Goal: Task Accomplishment & Management: Use online tool/utility

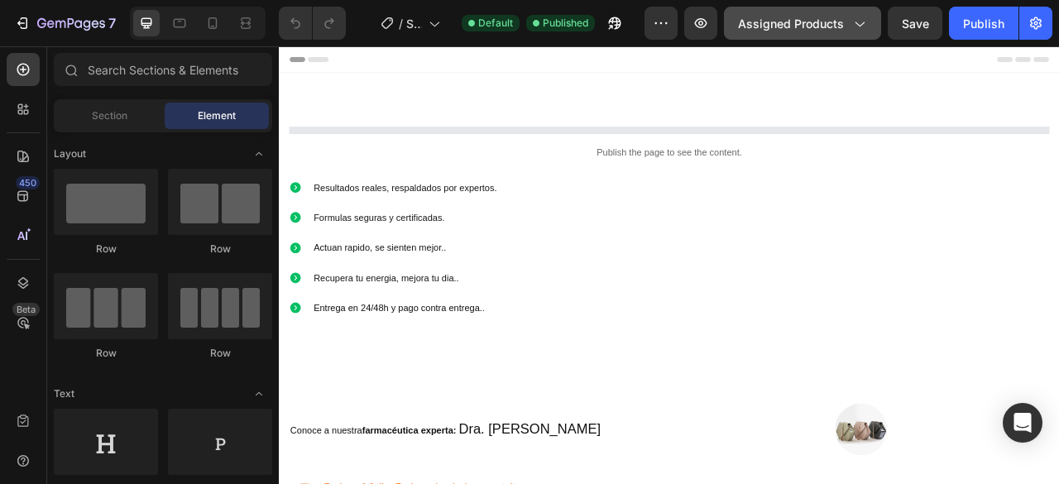
click at [777, 38] on button "Assigned Products" at bounding box center [802, 23] width 157 height 33
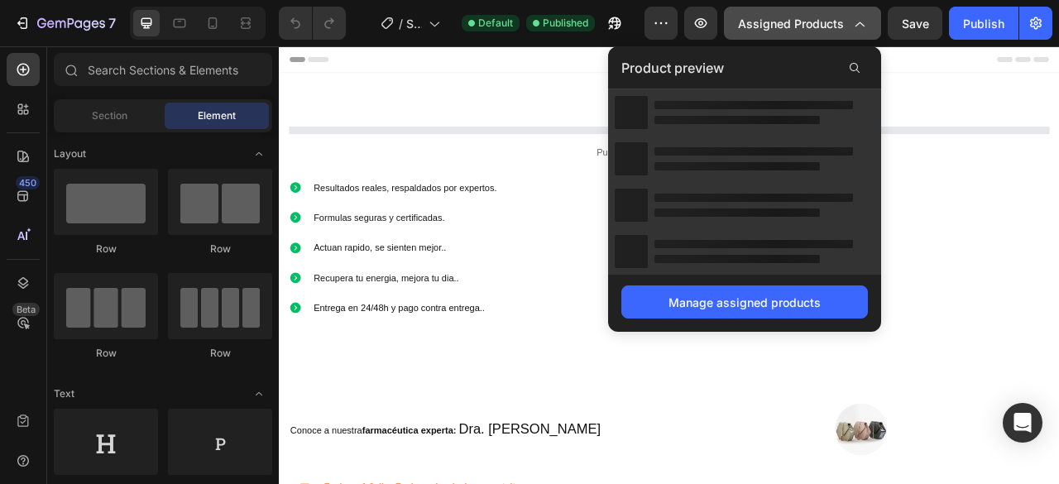
click at [777, 38] on button "Assigned Products" at bounding box center [802, 23] width 157 height 33
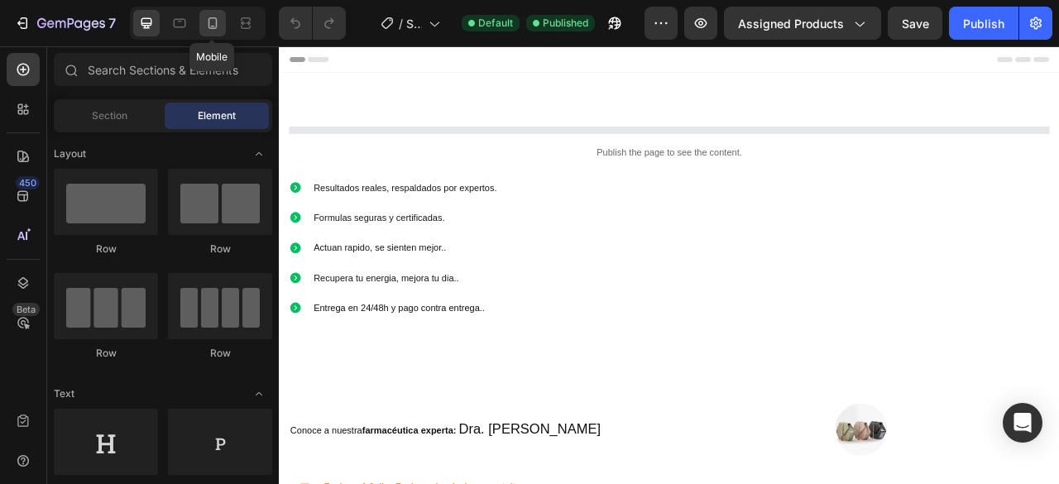
click at [211, 29] on icon at bounding box center [212, 23] width 9 height 12
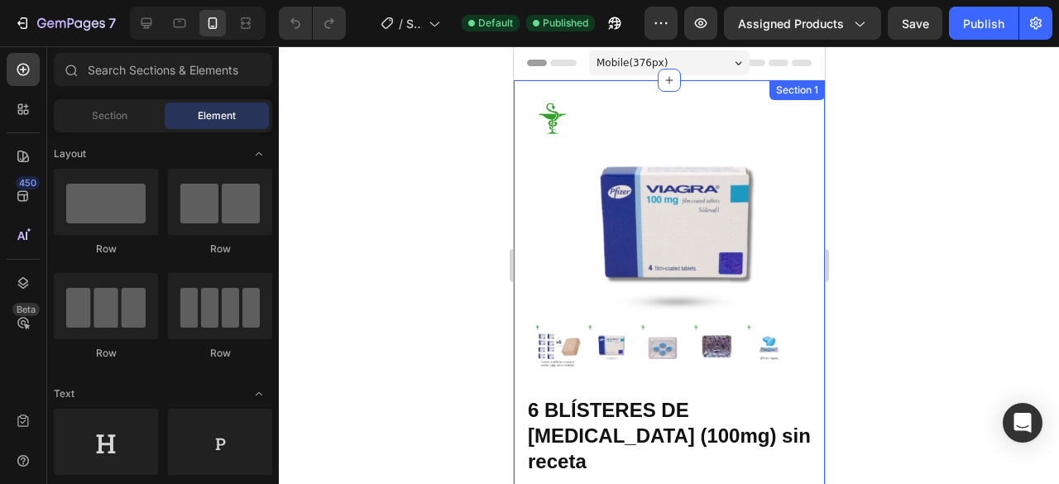
click at [520, 107] on div "Product Images Material Shipping Care instruction Accordion 58% off Product Bad…" at bounding box center [668, 459] width 311 height 758
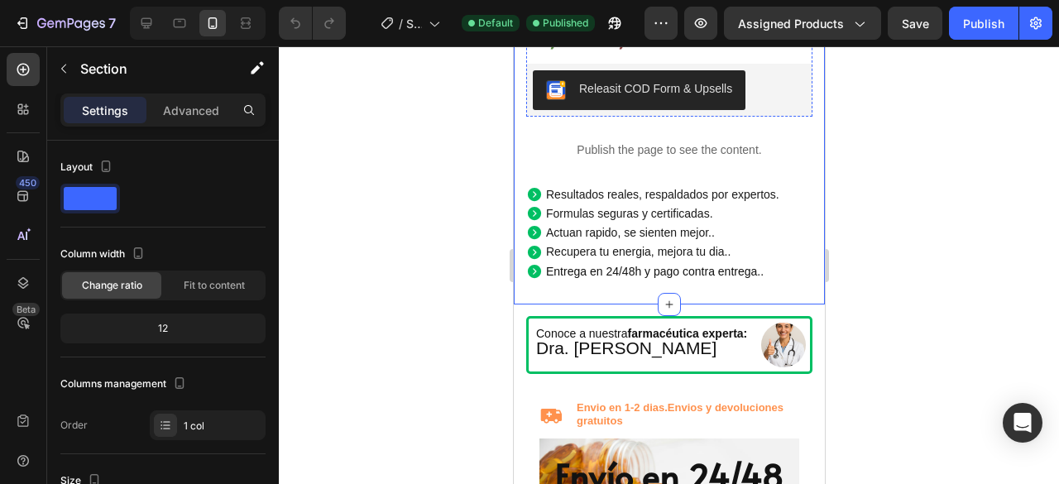
scroll to position [534, 0]
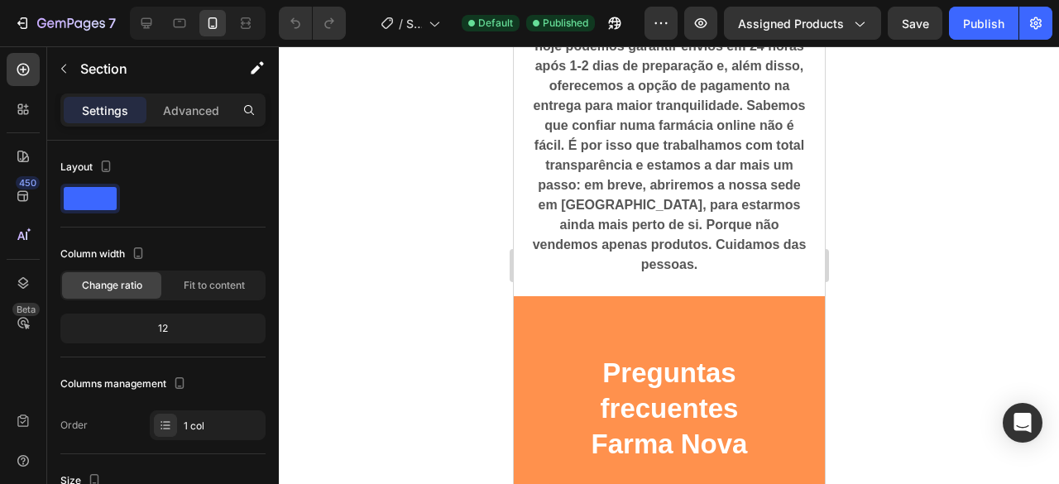
scroll to position [1853, 0]
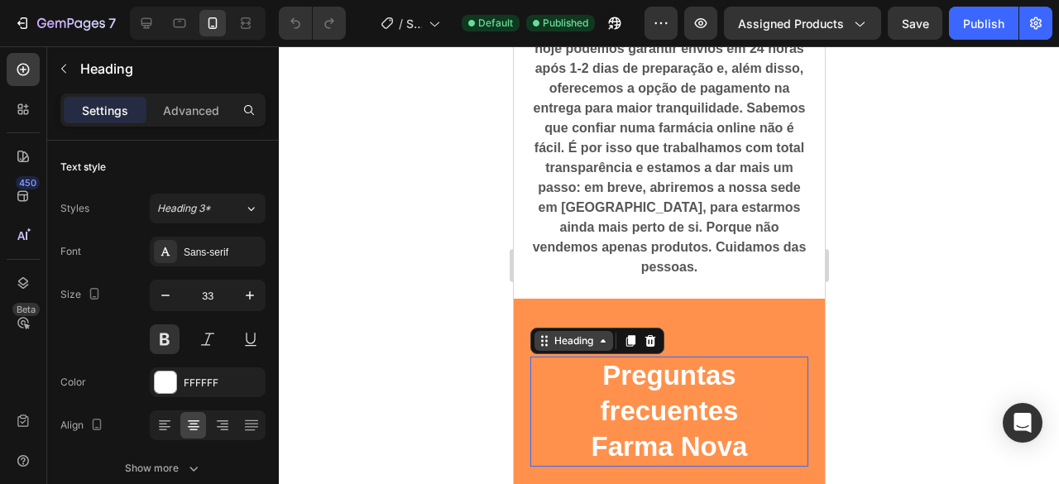
click at [543, 338] on div "Heading" at bounding box center [596, 341] width 134 height 26
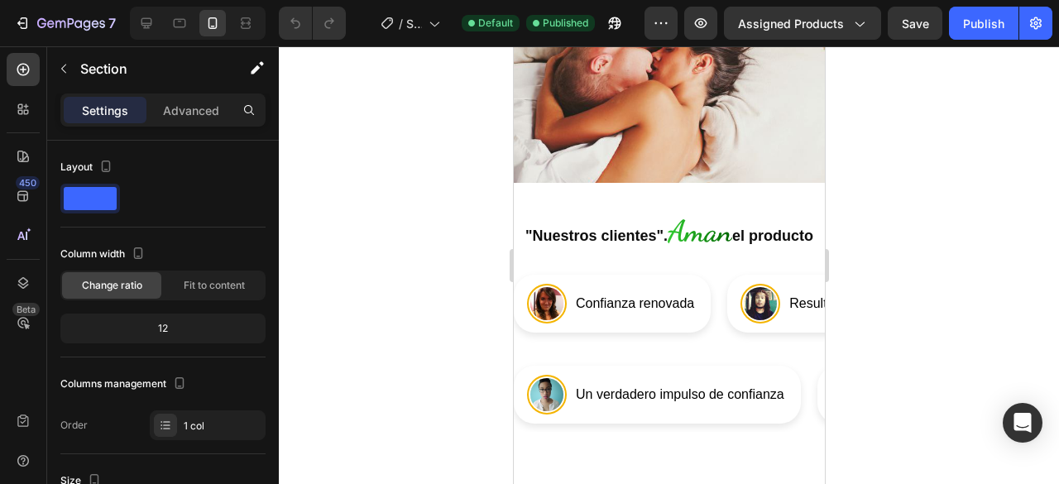
scroll to position [3346, 0]
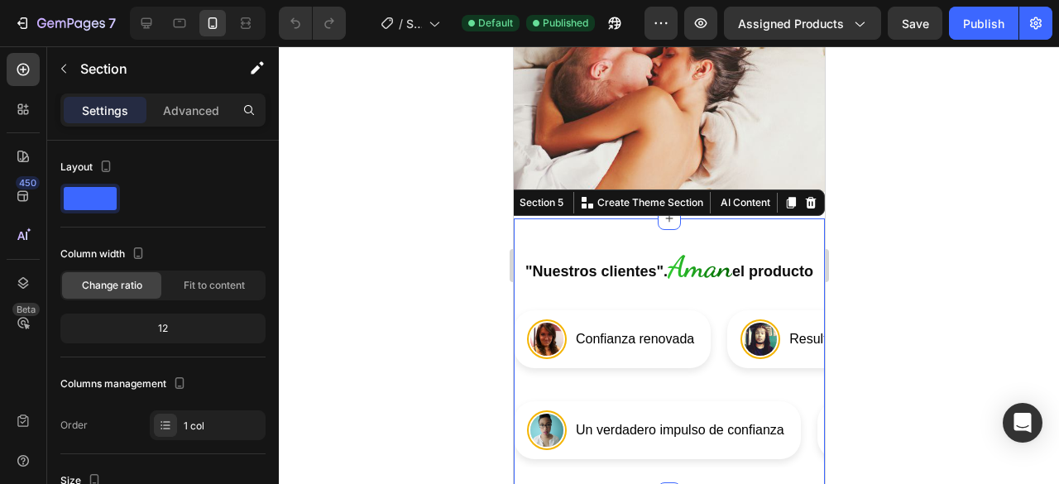
click at [514, 218] on div ""Nuestros clientes". Aman el producto Confianza renovada Resultados naturales, …" at bounding box center [668, 355] width 311 height 275
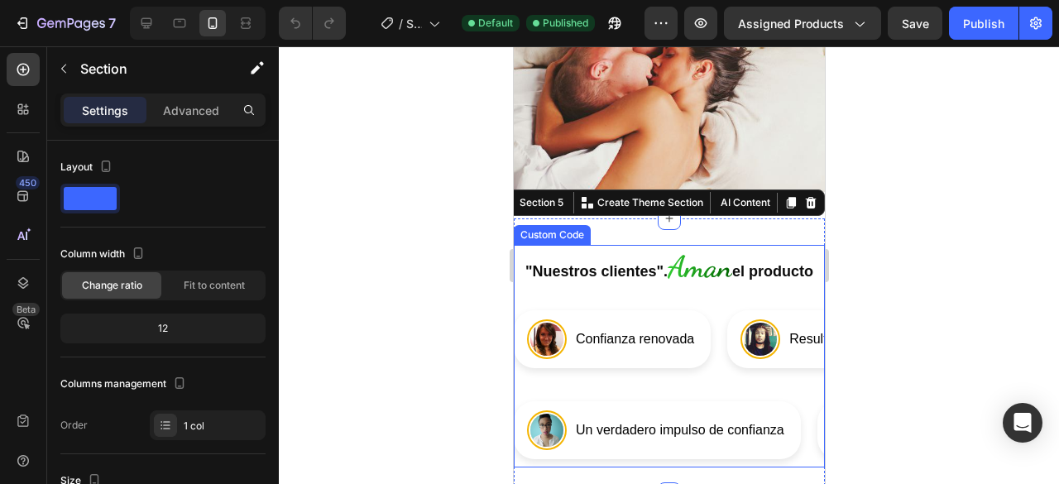
scroll to position [3635, 0]
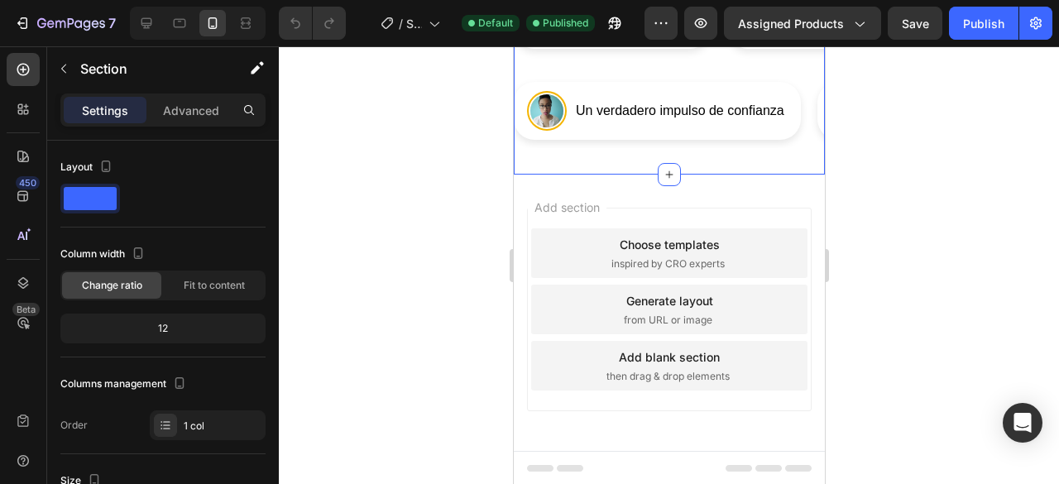
click at [524, 191] on div "Add section Choose templates inspired by CRO experts Generate layout from URL o…" at bounding box center [668, 313] width 311 height 276
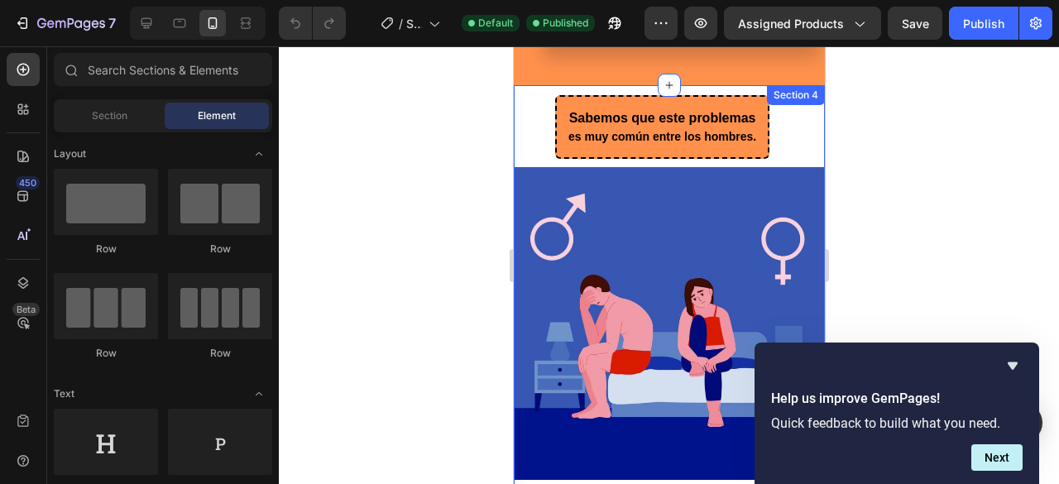
scroll to position [2467, 0]
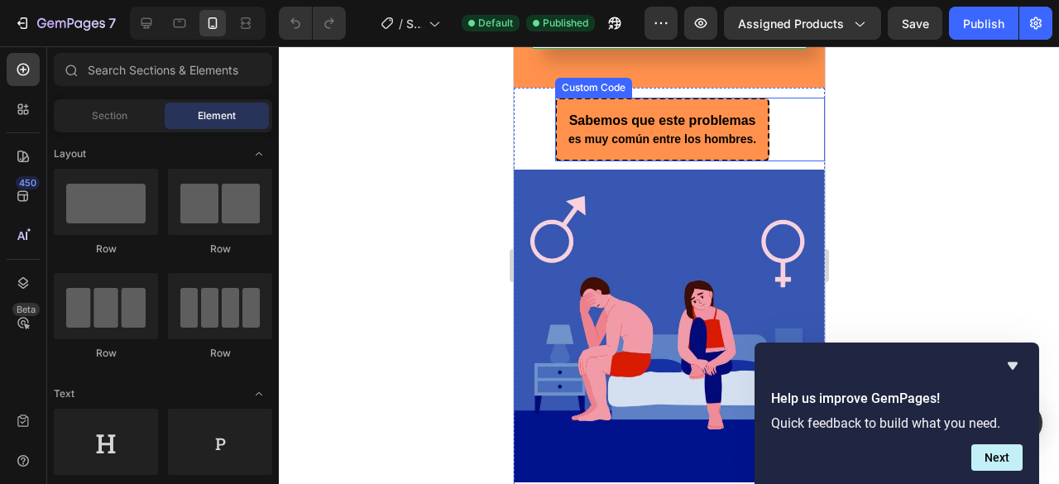
click at [619, 101] on div "Sabemos que este problemas es muy común entre los hombres. Custom Code" at bounding box center [689, 130] width 270 height 64
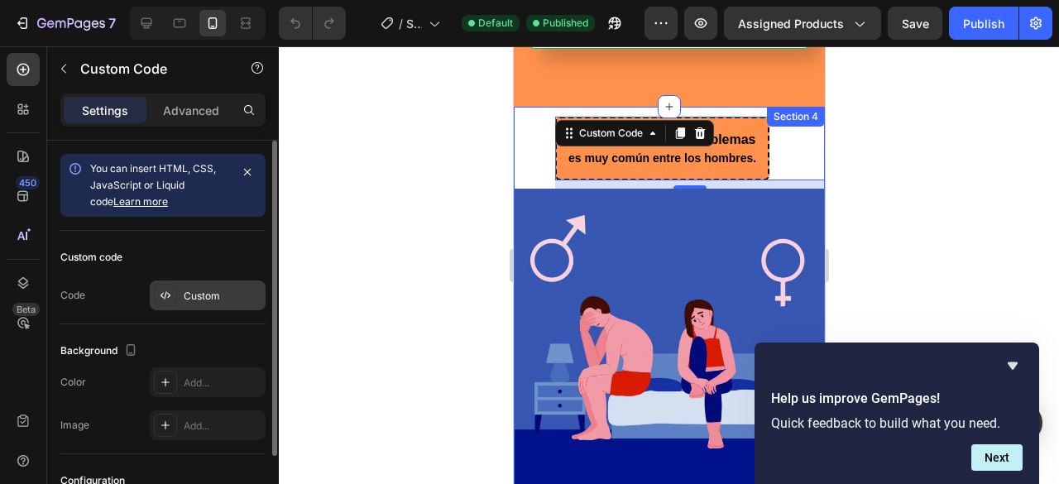
click at [226, 282] on div "Custom" at bounding box center [208, 295] width 116 height 30
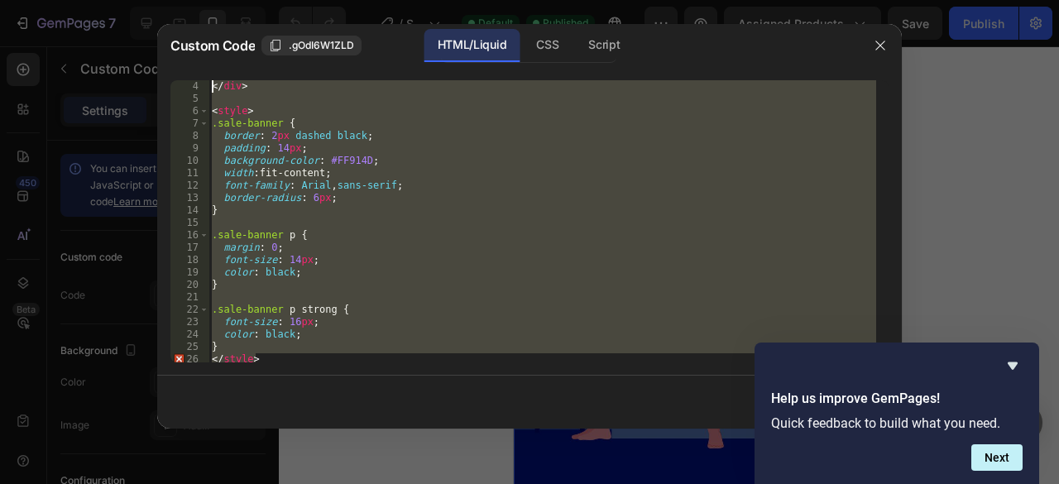
scroll to position [0, 0]
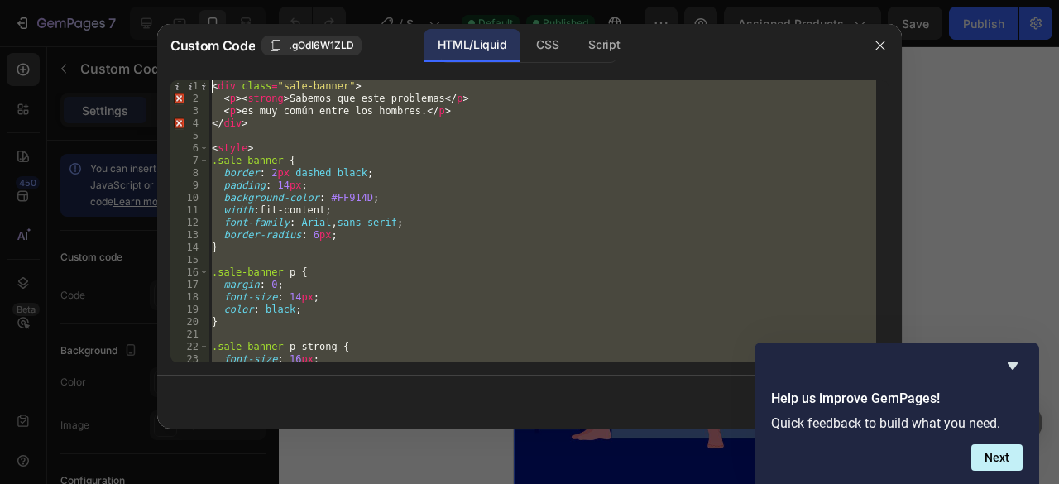
drag, startPoint x: 285, startPoint y: 360, endPoint x: 209, endPoint y: 87, distance: 283.2
click at [209, 87] on div "< div class = "sale-banner" > < p > < strong > Sabemos que este problemas </ p …" at bounding box center [542, 233] width 668 height 307
type textarea "<div class="sale-banner"> <p><strong>Sabemos que este problemas</p>"
click at [888, 47] on button "button" at bounding box center [880, 45] width 26 height 26
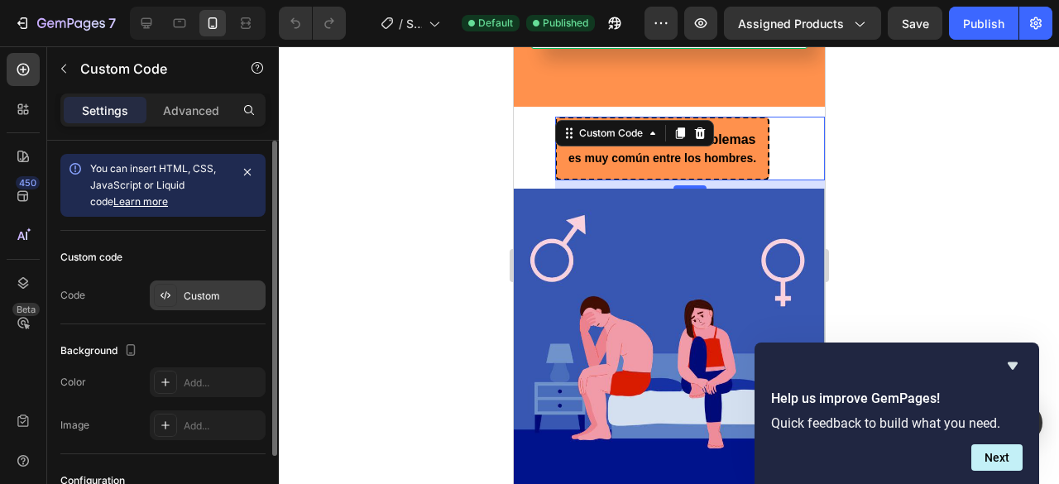
click at [179, 300] on div "Custom" at bounding box center [208, 295] width 116 height 30
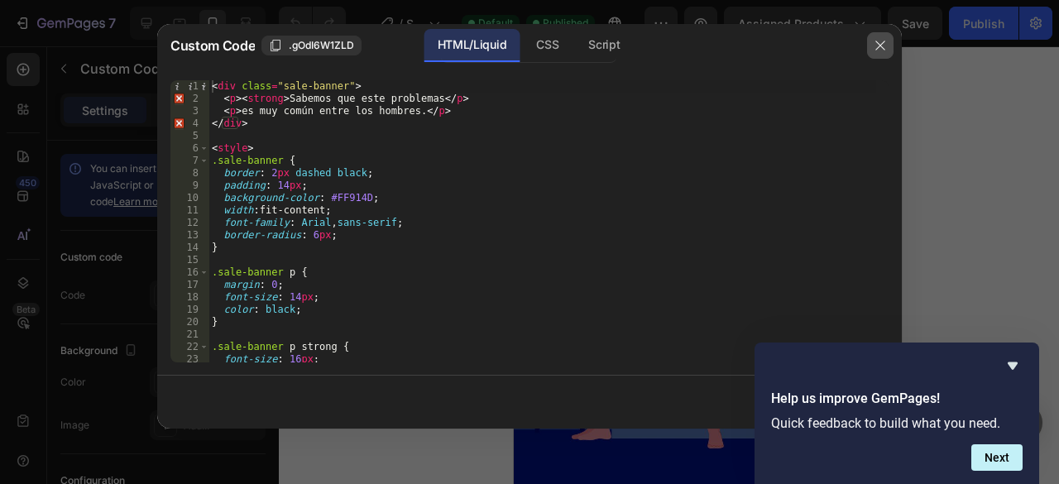
click at [878, 51] on icon "button" at bounding box center [880, 45] width 13 height 13
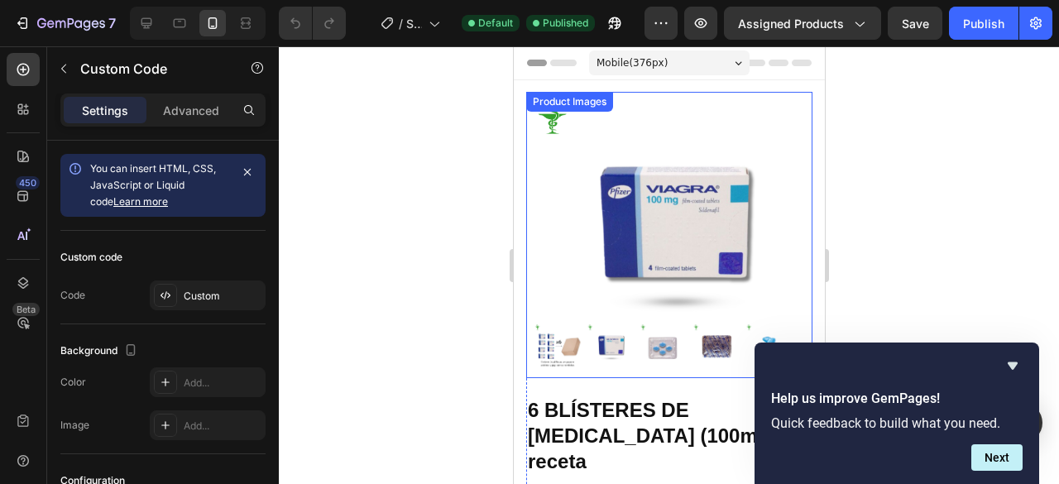
click at [558, 345] on img at bounding box center [556, 347] width 49 height 49
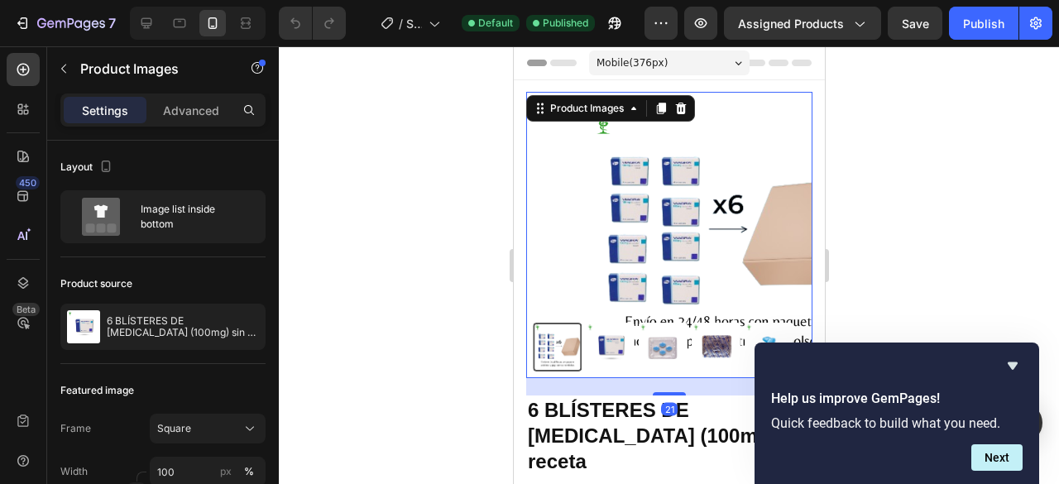
click at [933, 315] on div at bounding box center [669, 265] width 780 height 438
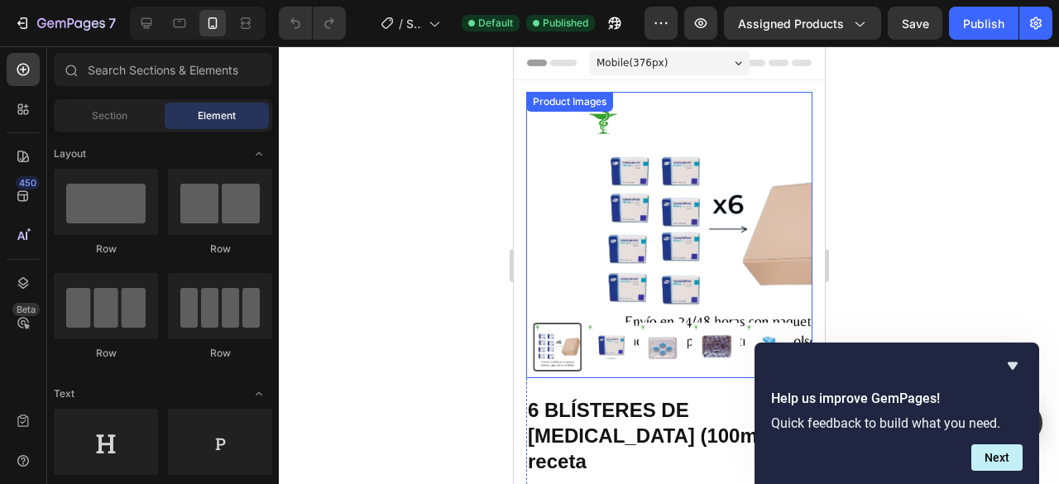
click at [614, 328] on img at bounding box center [609, 347] width 49 height 49
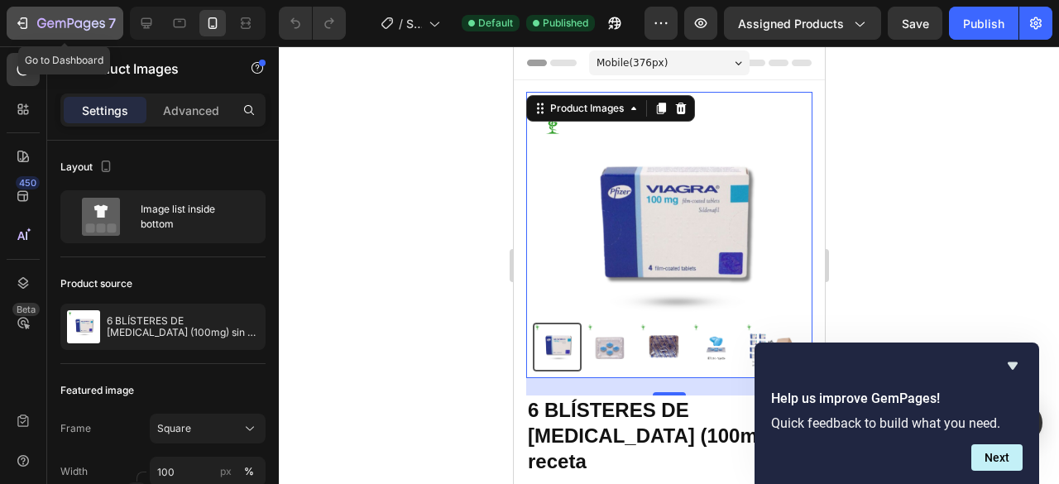
click at [15, 26] on icon "button" at bounding box center [22, 23] width 17 height 17
